Goal: Information Seeking & Learning: Understand process/instructions

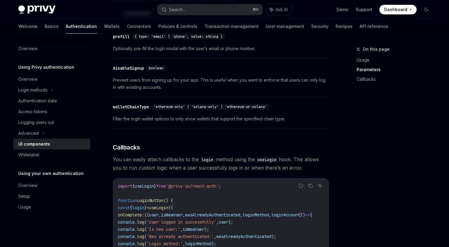
scroll to position [679, 0]
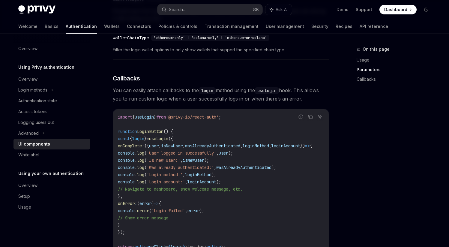
click at [189, 155] on span "'User logged in successfully'" at bounding box center [182, 152] width 70 height 5
click at [159, 148] on span "user" at bounding box center [154, 145] width 10 height 5
click at [142, 148] on span "onComplete" at bounding box center [130, 145] width 24 height 5
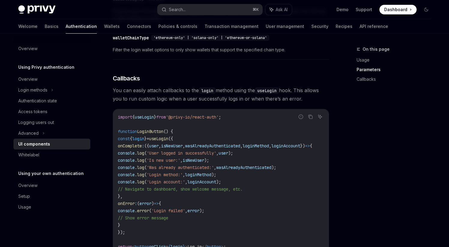
click at [151, 147] on code "import { useLogin } from '@privy-io/react-auth' ; function LoginButton () { con…" at bounding box center [222, 185] width 209 height 144
click at [152, 147] on code "import { useLogin } from '@privy-io/react-auth' ; function LoginButton () { con…" at bounding box center [222, 185] width 209 height 144
click at [177, 154] on code "import { useLogin } from '@privy-io/react-auth' ; function LoginButton () { con…" at bounding box center [222, 185] width 209 height 144
click at [135, 177] on span "console" at bounding box center [126, 174] width 17 height 5
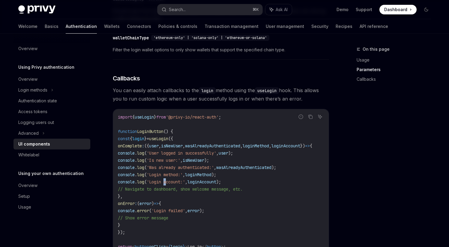
click at [185, 184] on span "'Login account:'" at bounding box center [166, 181] width 38 height 5
drag, startPoint x: 199, startPoint y: 187, endPoint x: 225, endPoint y: 193, distance: 26.4
click at [185, 184] on span "'Login account:'" at bounding box center [166, 181] width 38 height 5
click at [298, 199] on code "import { useLogin } from '@privy-io/react-auth' ; function LoginButton () { con…" at bounding box center [222, 185] width 209 height 144
drag, startPoint x: 265, startPoint y: 172, endPoint x: 255, endPoint y: 164, distance: 12.4
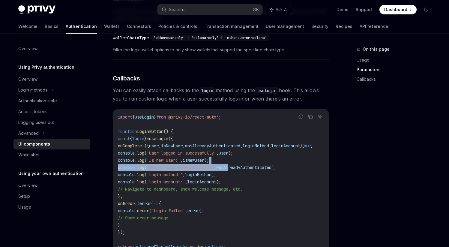
click at [255, 163] on code "import { useLogin } from '@privy-io/react-auth' ; function LoginButton () { con…" at bounding box center [222, 185] width 209 height 144
drag, startPoint x: 312, startPoint y: 198, endPoint x: 310, endPoint y: 200, distance: 3.2
click at [311, 197] on code "import { useLogin } from '@privy-io/react-auth' ; function LoginButton () { con…" at bounding box center [222, 185] width 209 height 144
drag, startPoint x: 304, startPoint y: 198, endPoint x: 183, endPoint y: 157, distance: 127.7
click at [179, 156] on code "import { useLogin } from '@privy-io/react-auth' ; function LoginButton () { con…" at bounding box center [222, 185] width 209 height 144
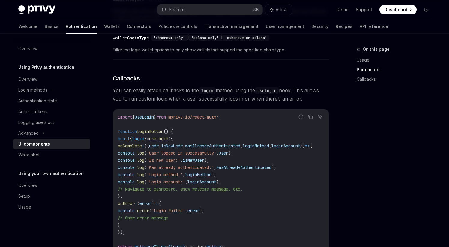
click at [184, 156] on span "'User logged in successfully'" at bounding box center [182, 152] width 70 height 5
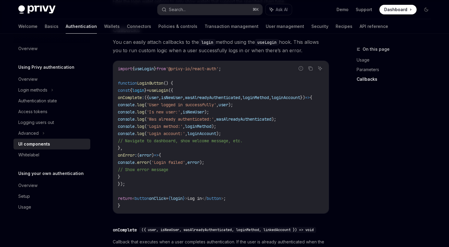
scroll to position [814, 0]
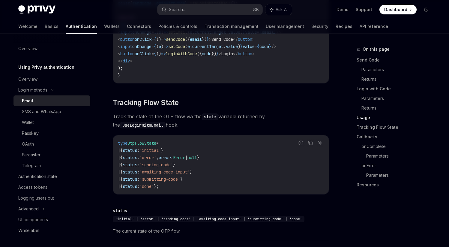
scroll to position [700, 0]
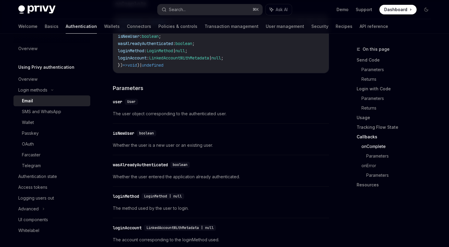
click at [379, 148] on link "onComplete" at bounding box center [398, 147] width 74 height 10
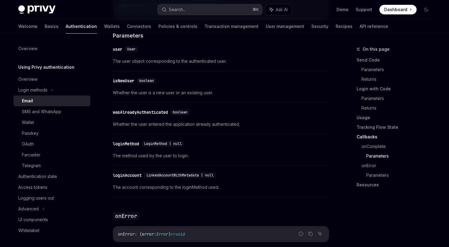
scroll to position [997, 0]
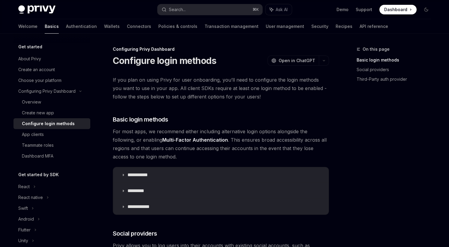
scroll to position [62, 0]
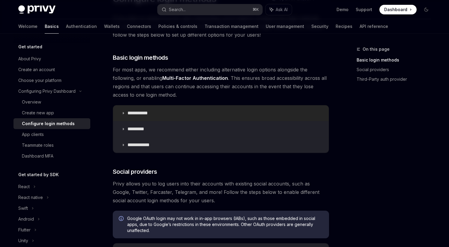
click at [145, 113] on p "**********" at bounding box center [139, 113] width 25 height 6
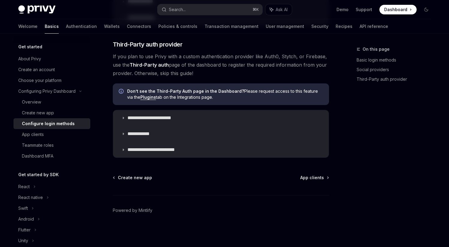
scroll to position [496, 0]
